Goal: Transaction & Acquisition: Purchase product/service

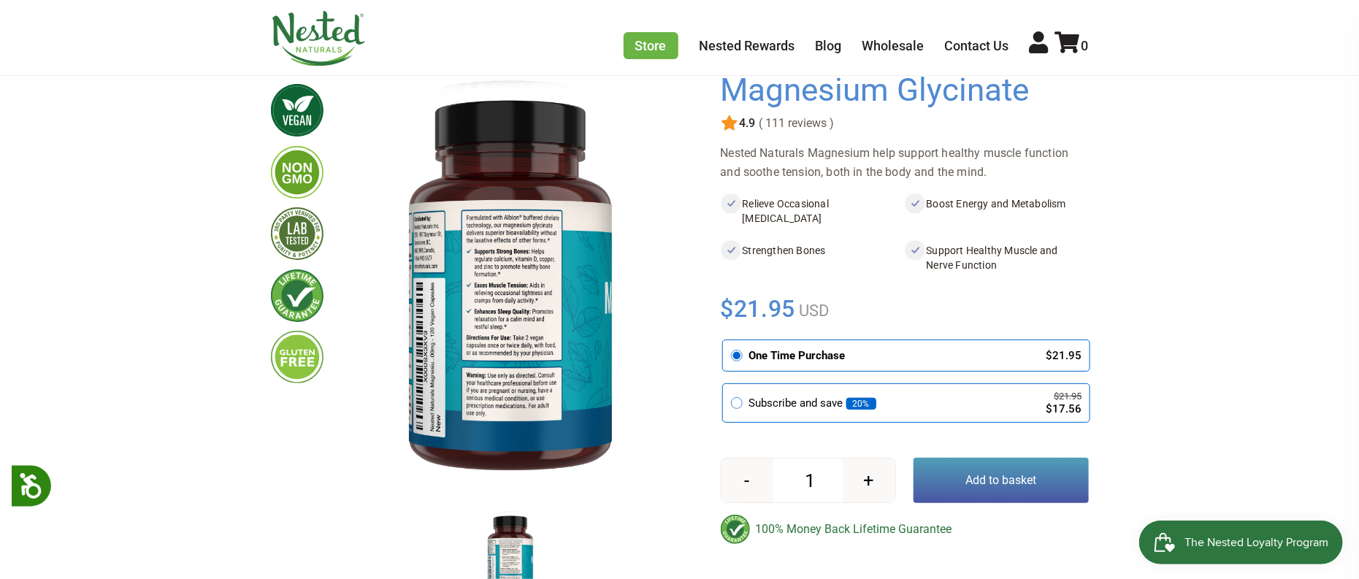
click at [867, 503] on button "+" at bounding box center [869, 481] width 52 height 44
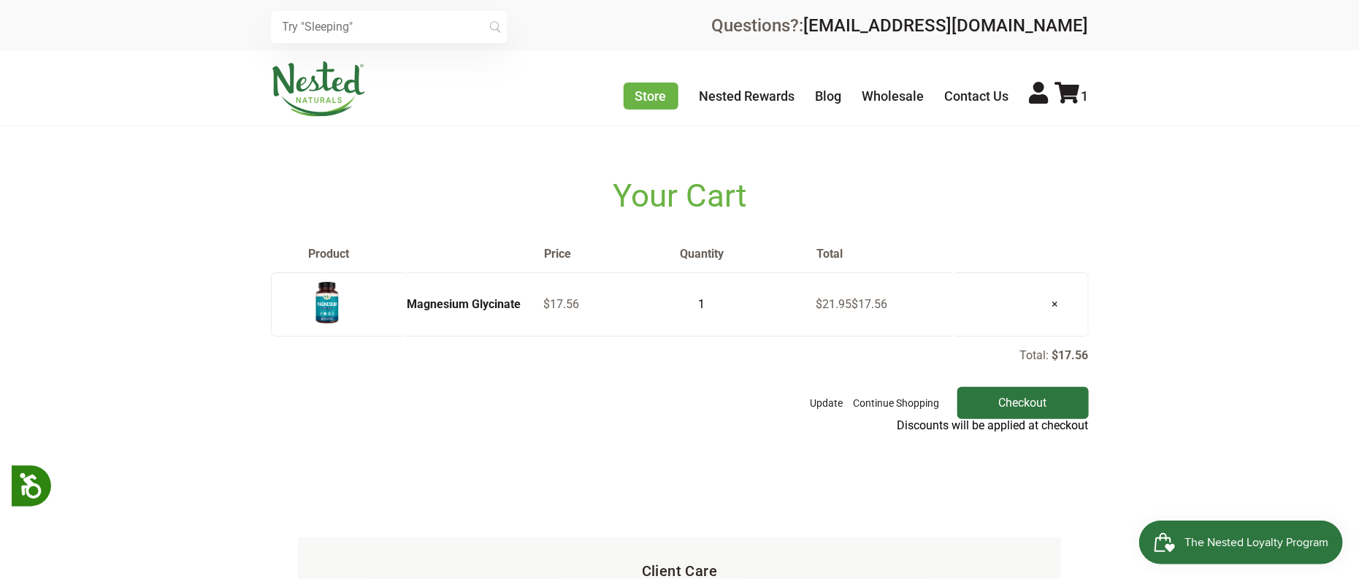
type input "2"
click at [711, 310] on input "2" at bounding box center [697, 304] width 37 height 20
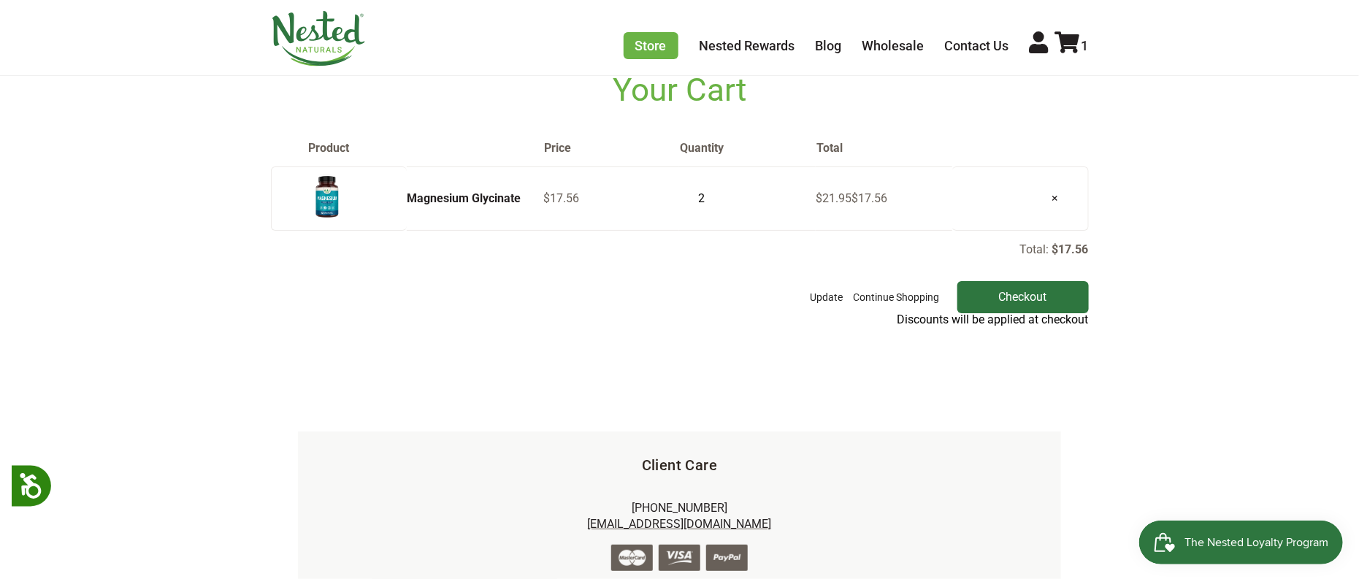
scroll to position [114, 0]
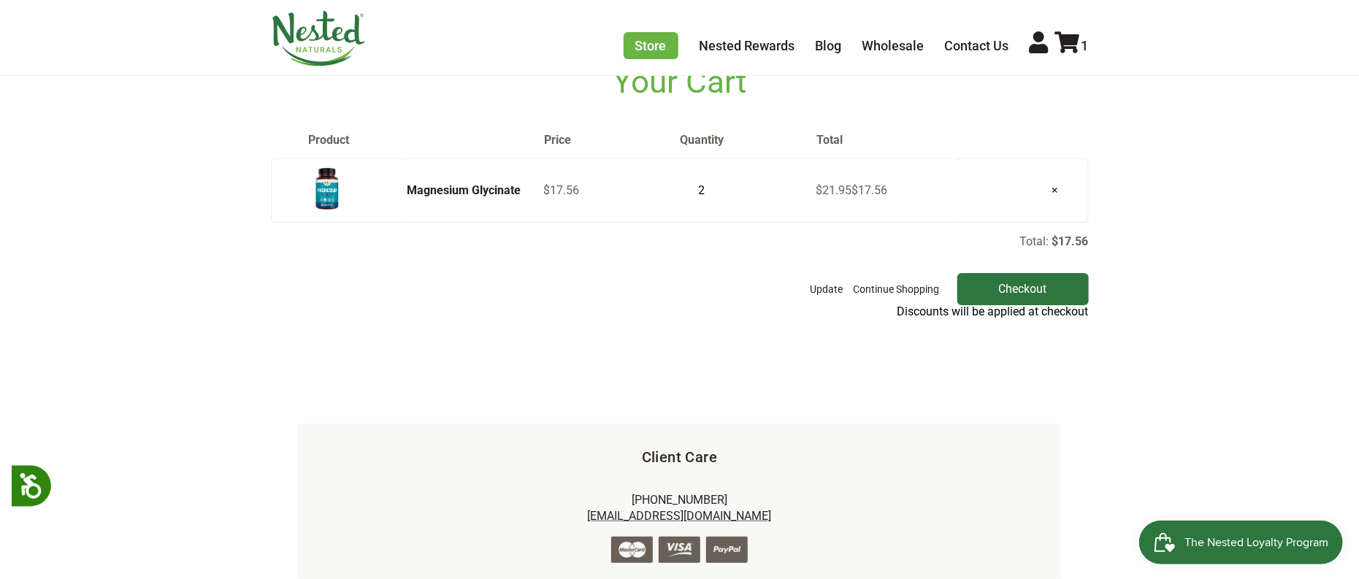
click at [768, 406] on div "× Recommended Products 120 4.9 Super Greens - Pineapple Mango $32.95 150" at bounding box center [679, 287] width 1359 height 803
click at [817, 305] on button "Update" at bounding box center [827, 289] width 40 height 32
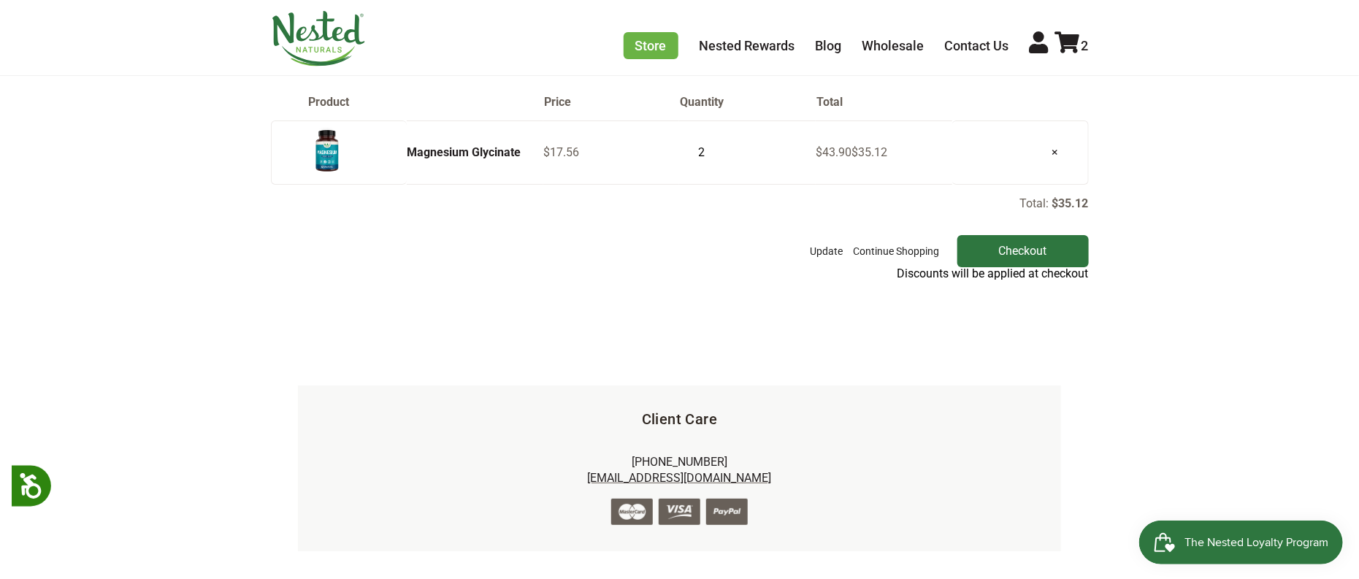
scroll to position [153, 0]
click at [1022, 267] on input "Checkout" at bounding box center [1023, 250] width 131 height 32
